Goal: Browse casually: Explore the website without a specific task or goal

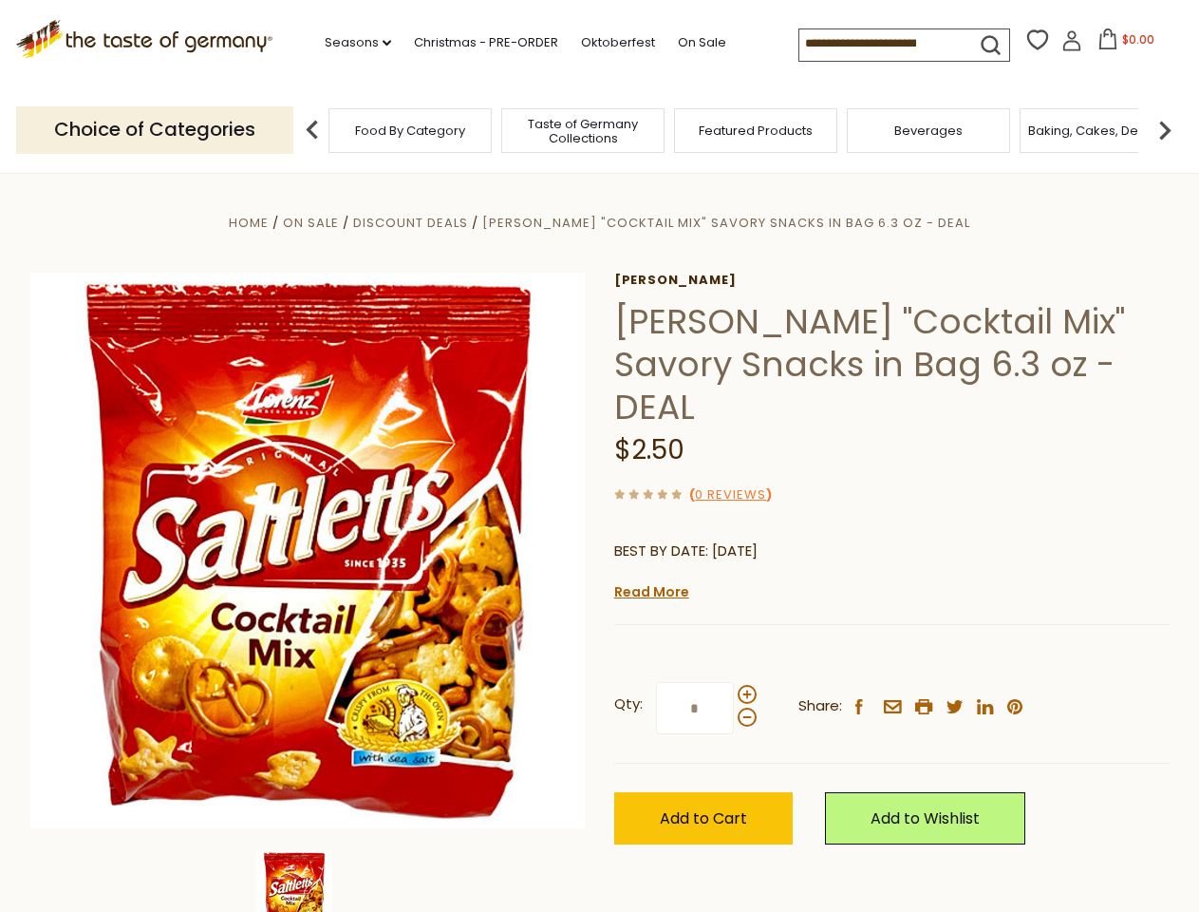
click at [599, 456] on div "Home On Sale Discount Deals Lorenz "Cocktail Mix" Savory Snacks in Bag 6.3 oz -…" at bounding box center [600, 576] width 1168 height 731
click at [350, 43] on link "Seasons dropdown_arrow" at bounding box center [358, 42] width 66 height 21
click at [1122, 45] on span "$0.00" at bounding box center [1138, 39] width 32 height 16
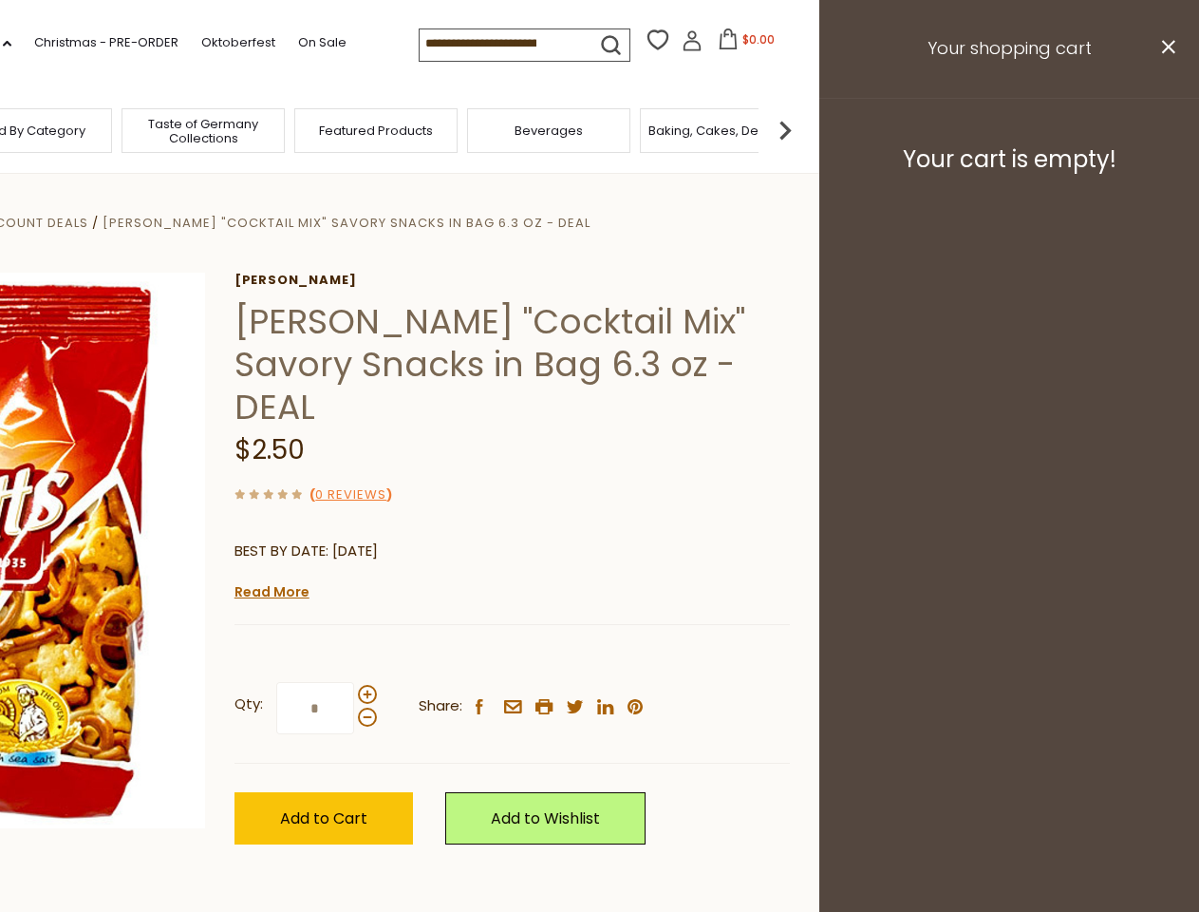
click at [160, 129] on div "All Seasons Recipes Game Day Valentine's Day Karneval St. Patrick's Day Easter …" at bounding box center [53, 446] width 216 height 805
click at [1165, 129] on footer "Your cart is empty!" at bounding box center [1009, 159] width 380 height 122
click at [599, 542] on div "Lorenz Lorenz "Cocktail Mix" Savory Snacks in Bag 6.3 oz - DEAL $2.50 ( 0 Revie…" at bounding box center [512, 580] width 555 height 614
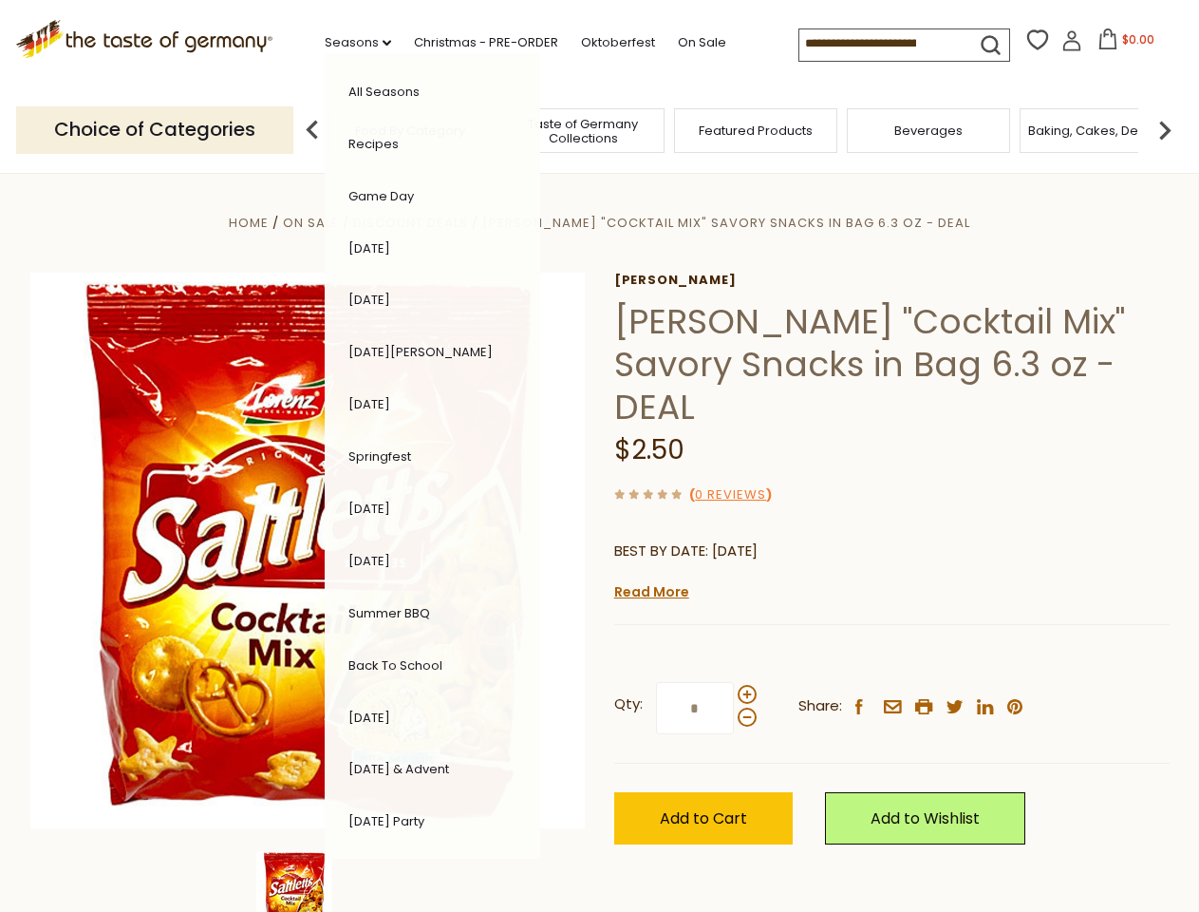
click at [308, 881] on div "Home On Sale Discount Deals Lorenz "Cocktail Mix" Savory Snacks in Bag 6.3 oz -…" at bounding box center [600, 576] width 1168 height 731
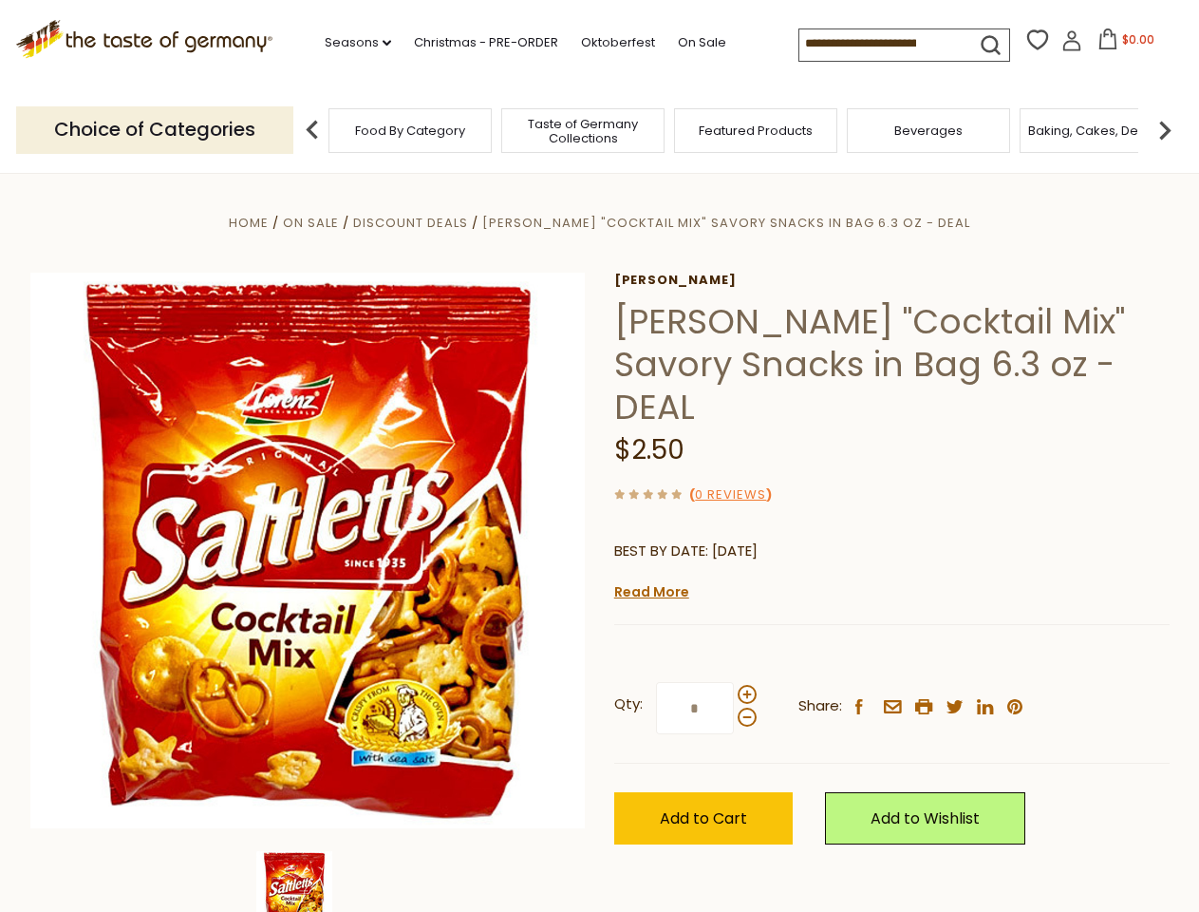
click at [308, 881] on img at bounding box center [294, 889] width 76 height 76
click at [650, 582] on link "Read More" at bounding box center [651, 591] width 75 height 19
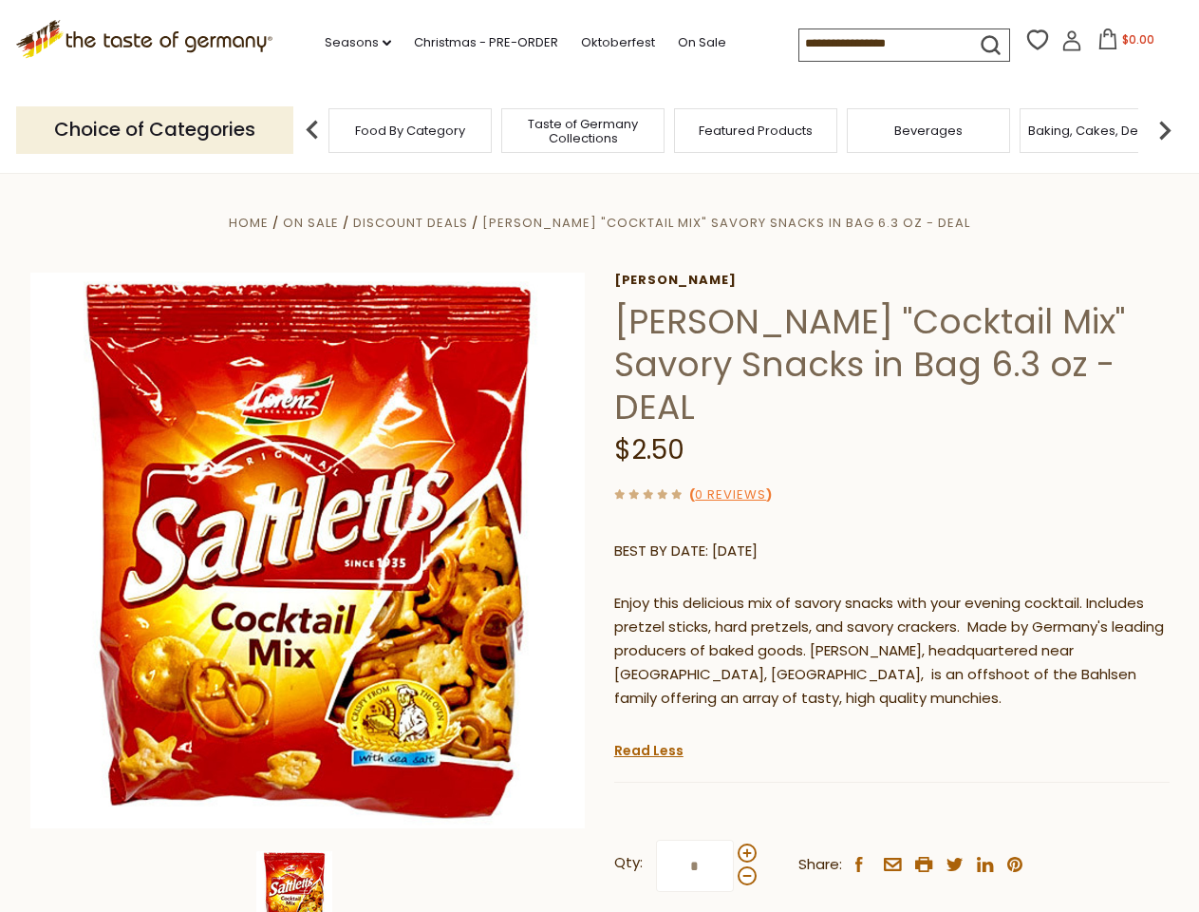
click at [746, 653] on p "Enjoy this delicious mix of savory snacks with your evening cocktail. Includes …" at bounding box center [891, 651] width 555 height 119
